Goal: Information Seeking & Learning: Learn about a topic

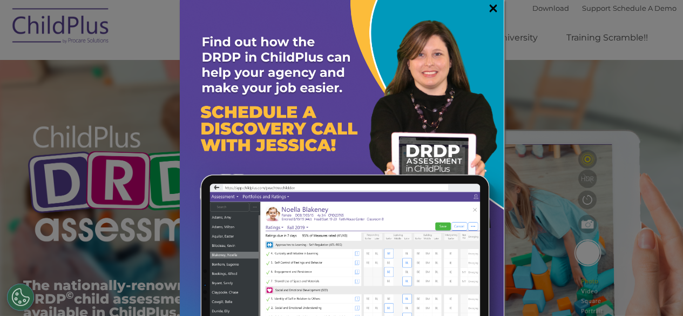
click at [487, 12] on link "×" at bounding box center [493, 8] width 12 height 11
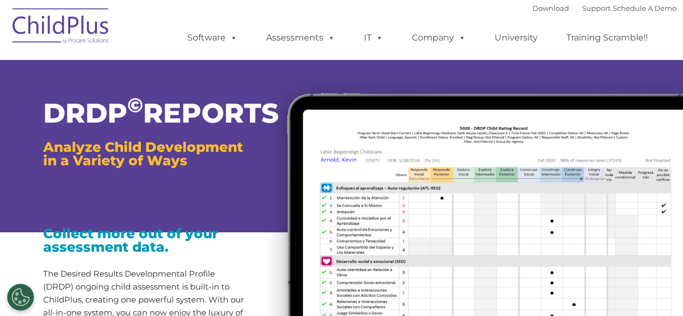
click at [53, 89] on div "DRDP © REPORTS Analyze Child Development in a Variety of Ways" at bounding box center [144, 118] width 202 height 97
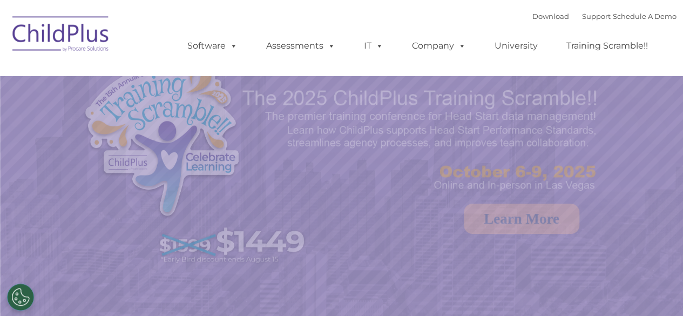
select select "MEDIUM"
